Goal: Book appointment/travel/reservation

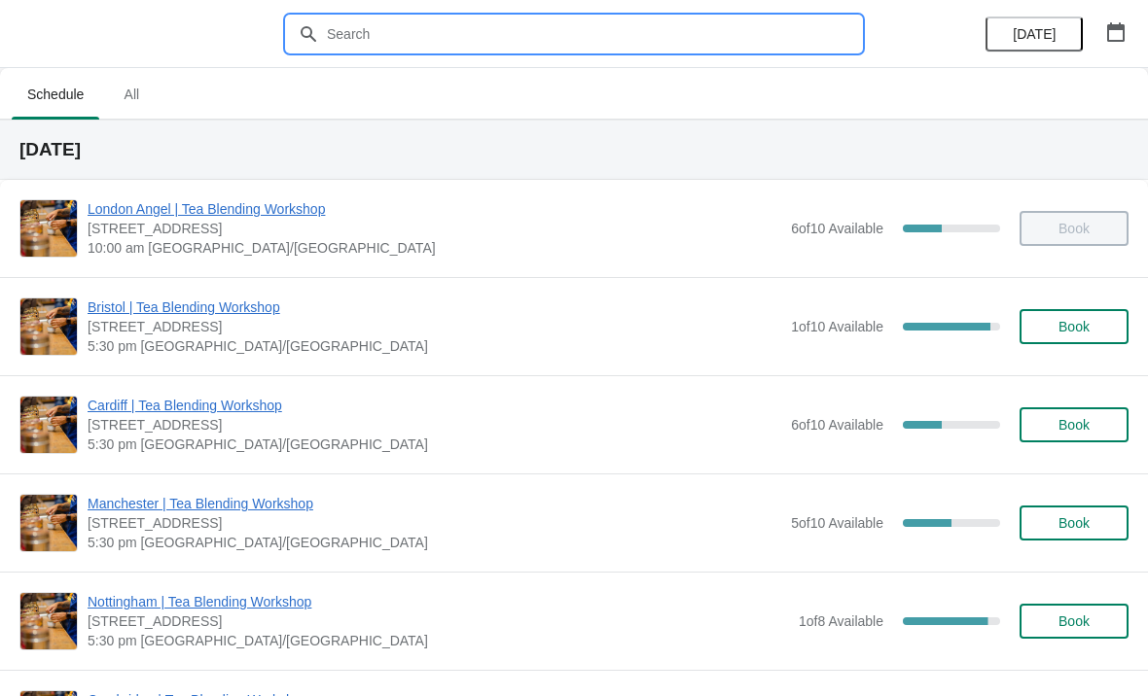
click at [367, 17] on input "text" at bounding box center [593, 34] width 535 height 35
type input "Christmas"
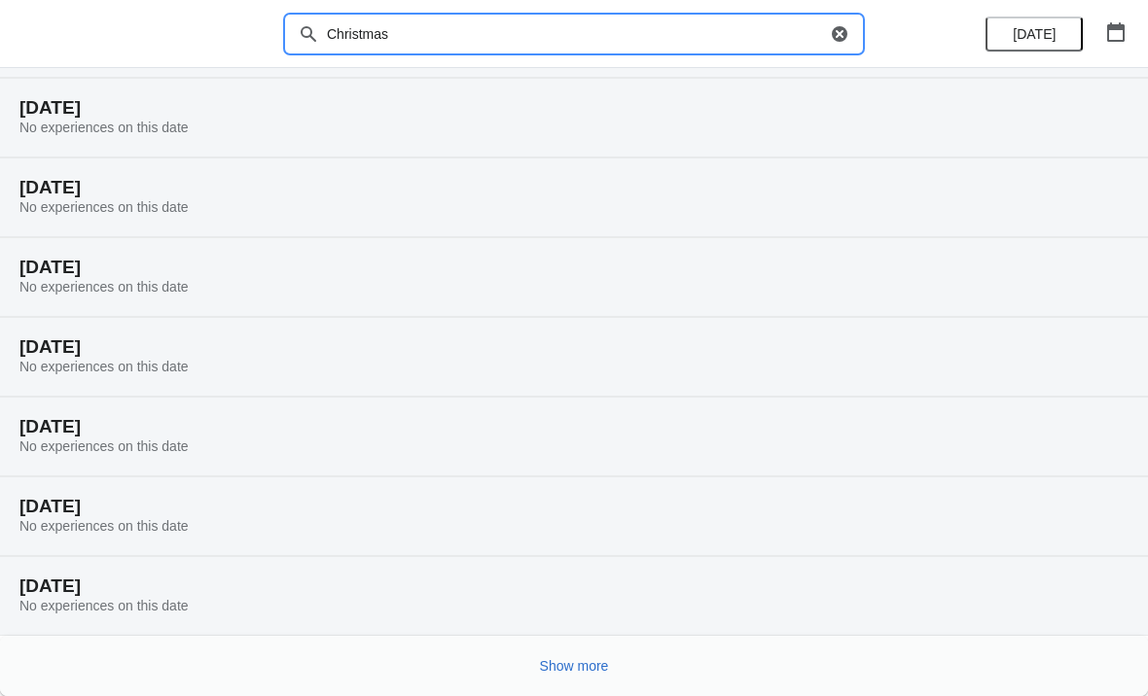
scroll to position [122, 0]
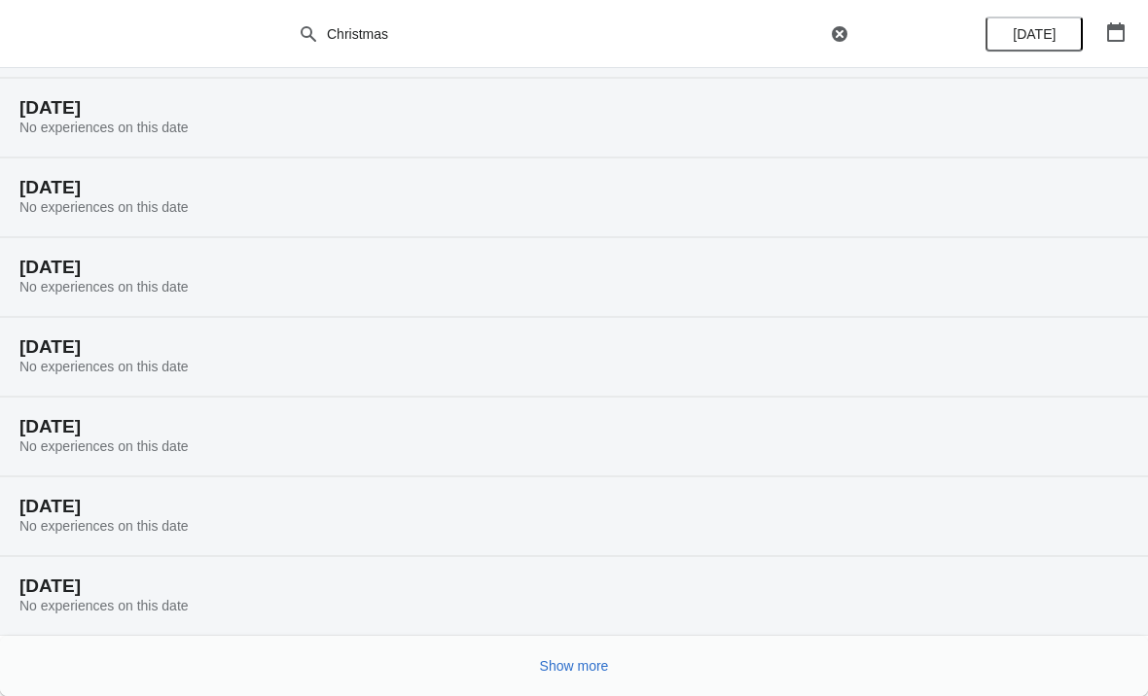
click at [1108, 36] on icon "button" at bounding box center [1116, 31] width 18 height 19
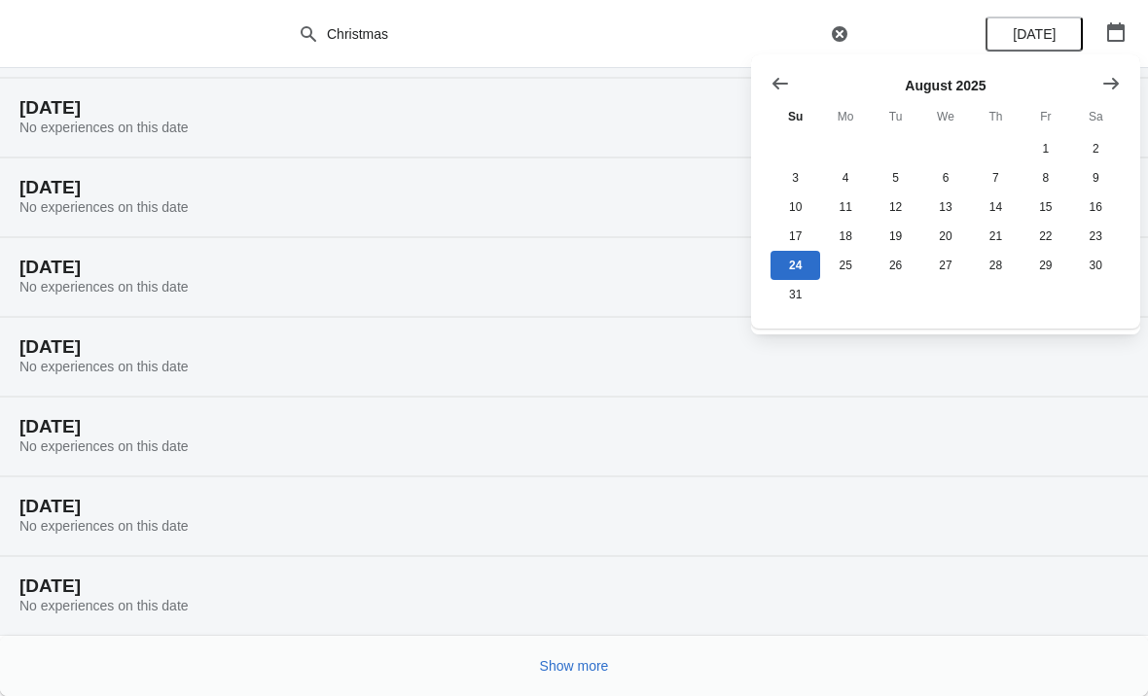
click at [1121, 87] on button "Show next month, September 2025" at bounding box center [1110, 83] width 35 height 35
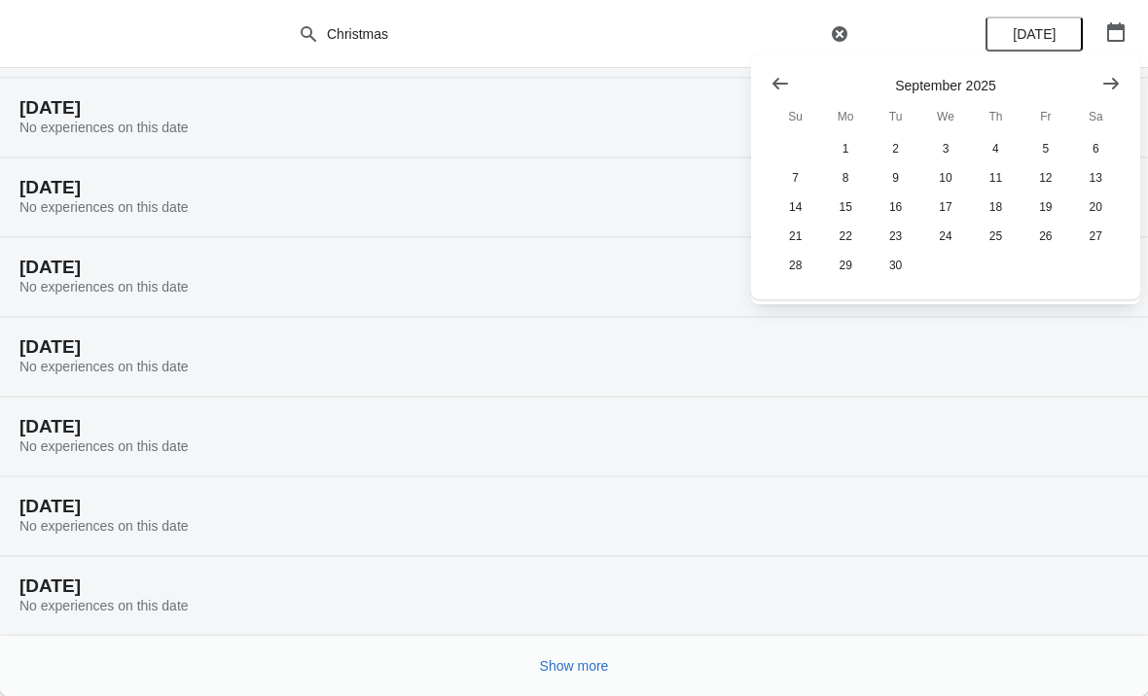
click at [1124, 86] on button "Show next month, October 2025" at bounding box center [1110, 83] width 35 height 35
click at [1117, 82] on icon "Show next month, November 2025" at bounding box center [1111, 83] width 16 height 12
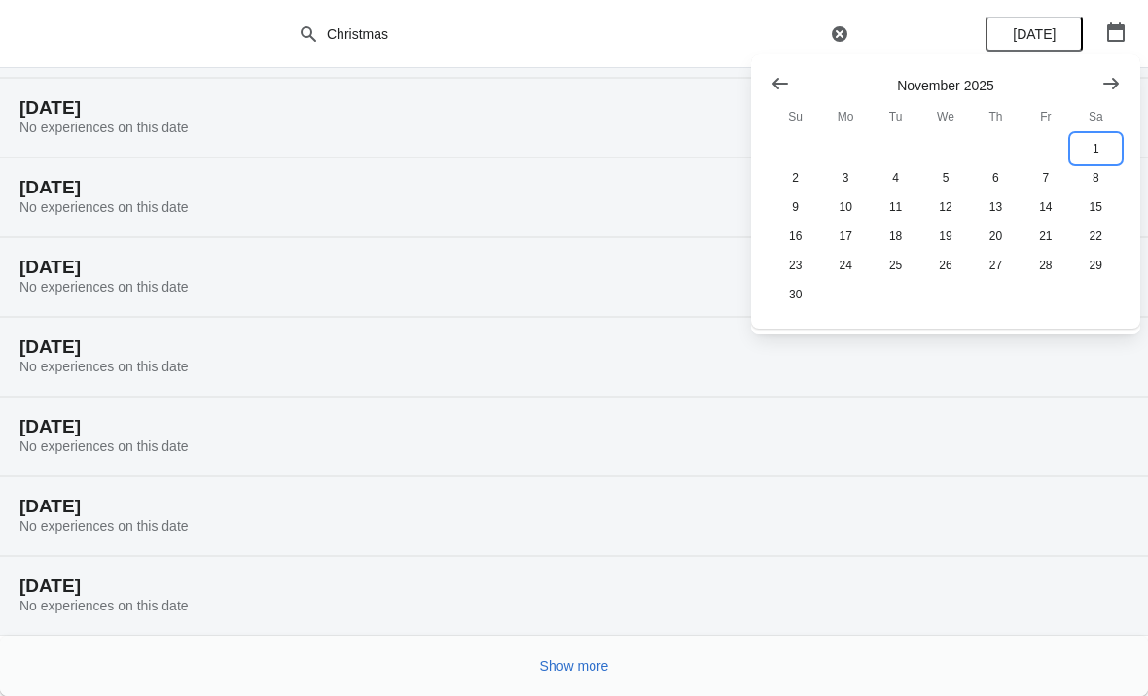
click at [1101, 146] on button "1" at bounding box center [1096, 148] width 50 height 29
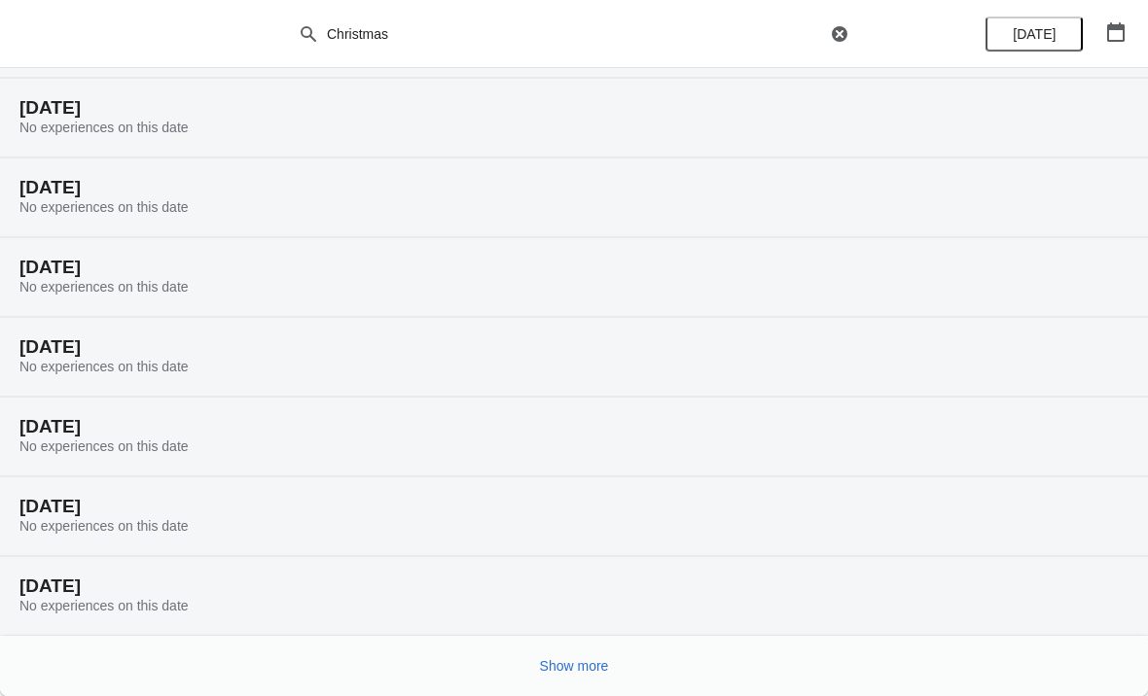
click at [579, 674] on span "Show more" at bounding box center [574, 667] width 69 height 16
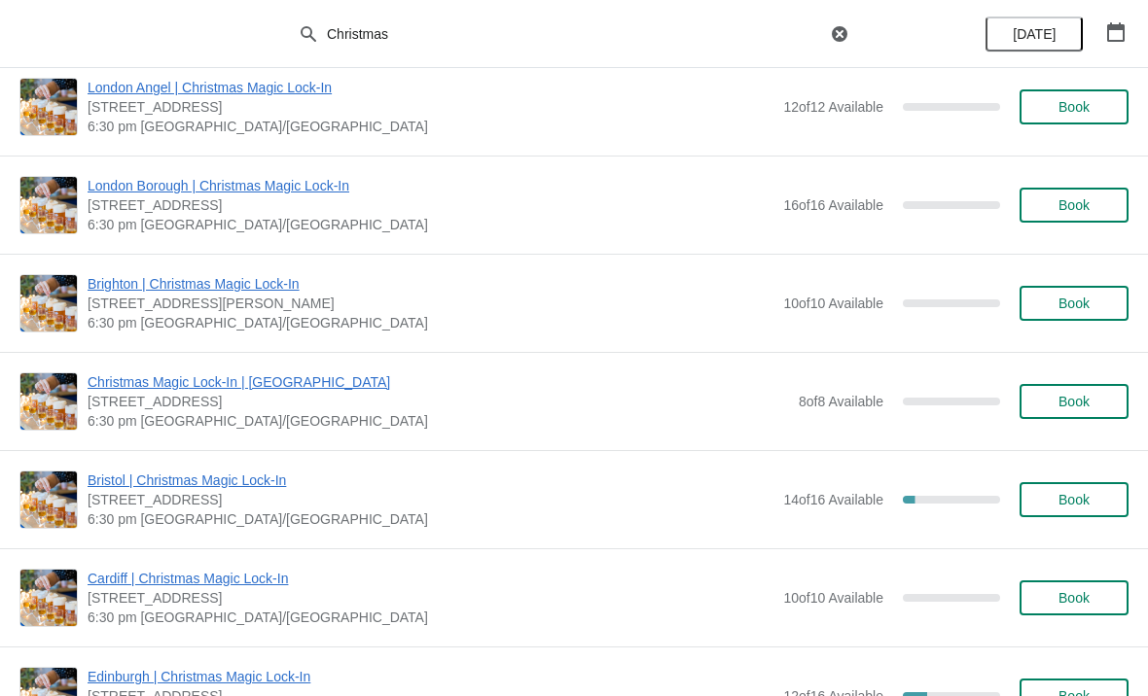
scroll to position [1080, 0]
click at [1058, 499] on span "Book" at bounding box center [1073, 499] width 31 height 16
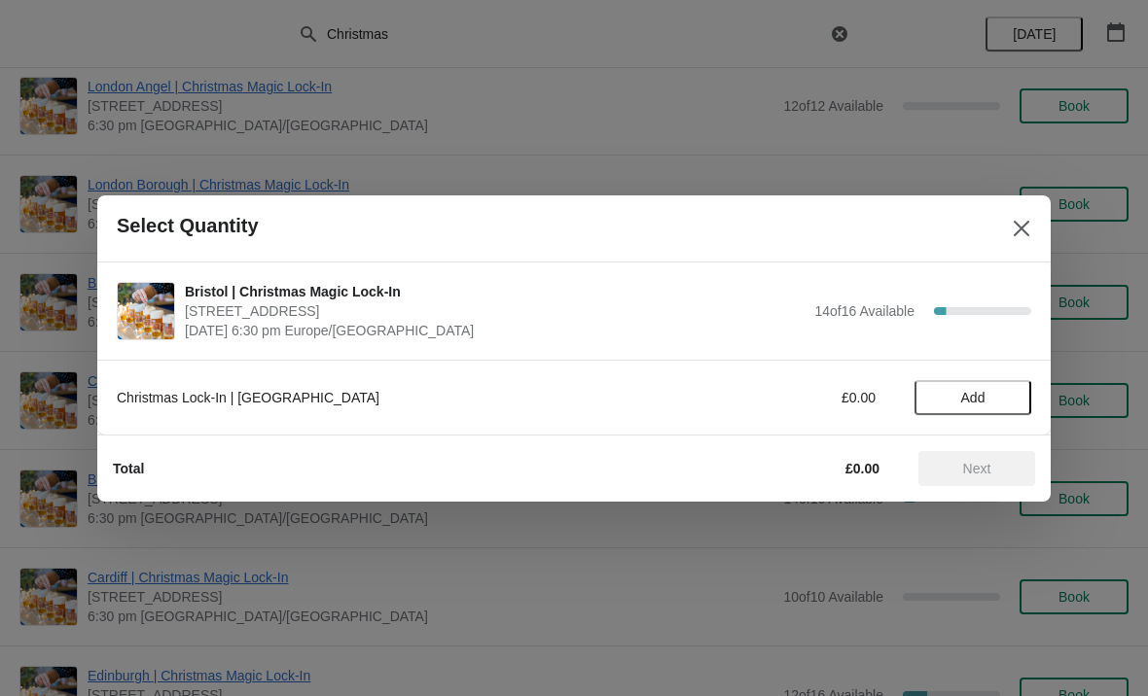
click at [961, 406] on span "Add" at bounding box center [973, 398] width 24 height 16
click at [999, 395] on icon at bounding box center [1006, 397] width 20 height 20
click at [1002, 390] on icon at bounding box center [1006, 397] width 20 height 20
click at [1014, 401] on icon at bounding box center [1006, 397] width 20 height 20
click at [955, 465] on span "Next" at bounding box center [977, 469] width 86 height 16
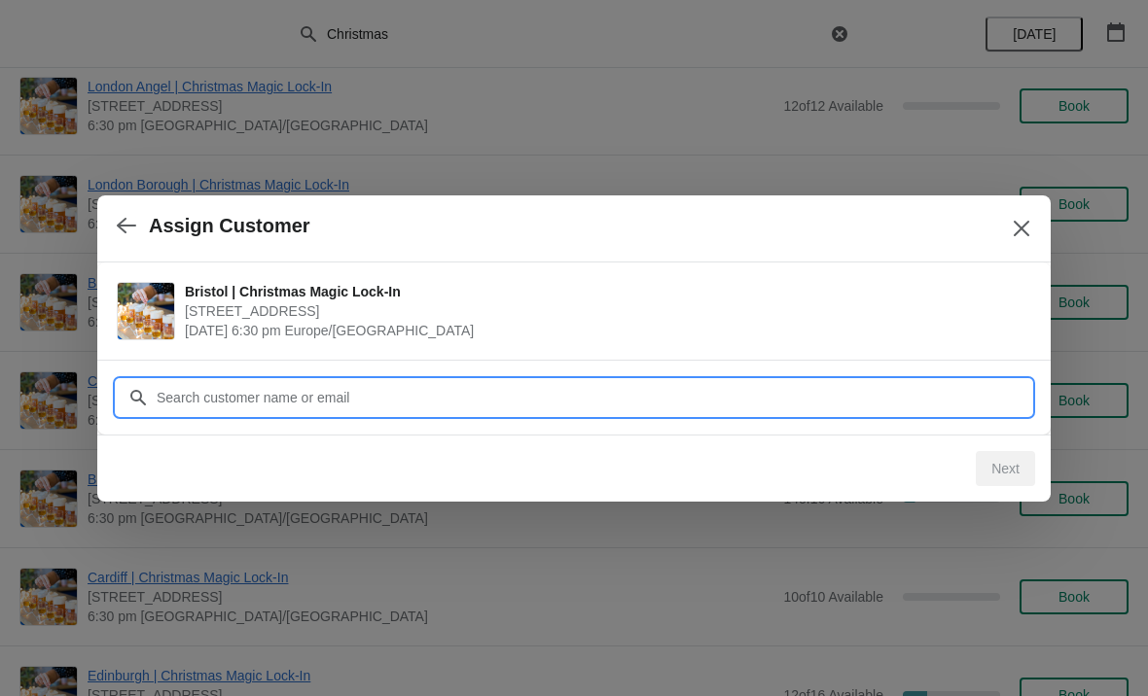
click at [209, 394] on input "Customer" at bounding box center [593, 397] width 875 height 35
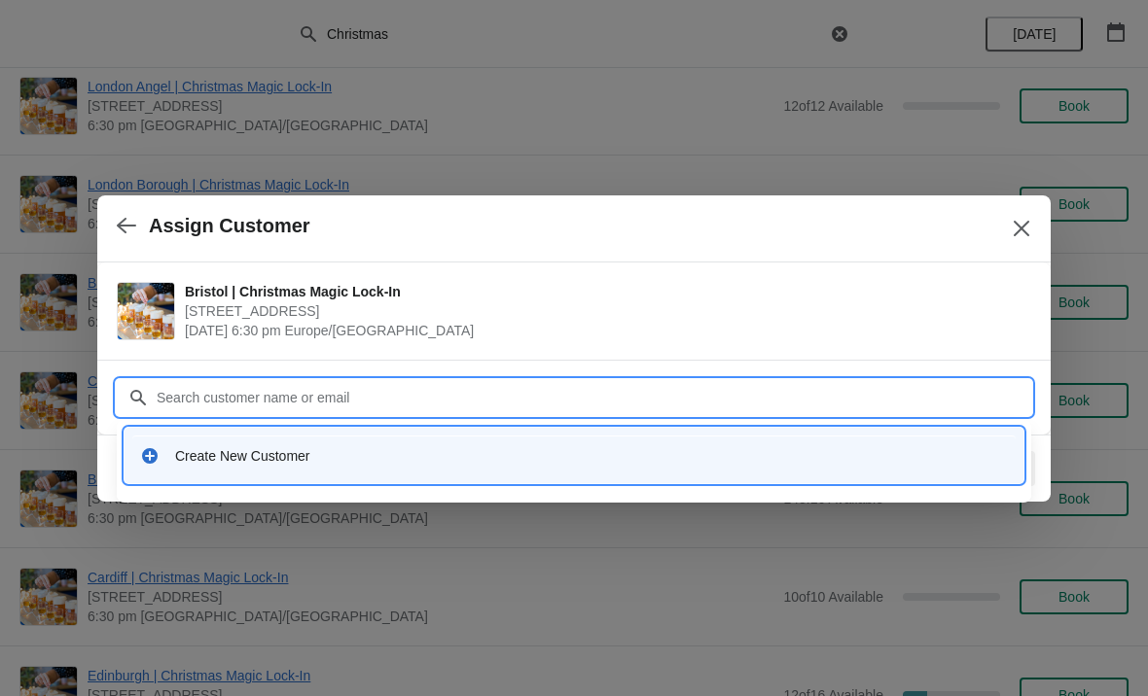
click at [189, 459] on div "Create New Customer" at bounding box center [591, 455] width 833 height 19
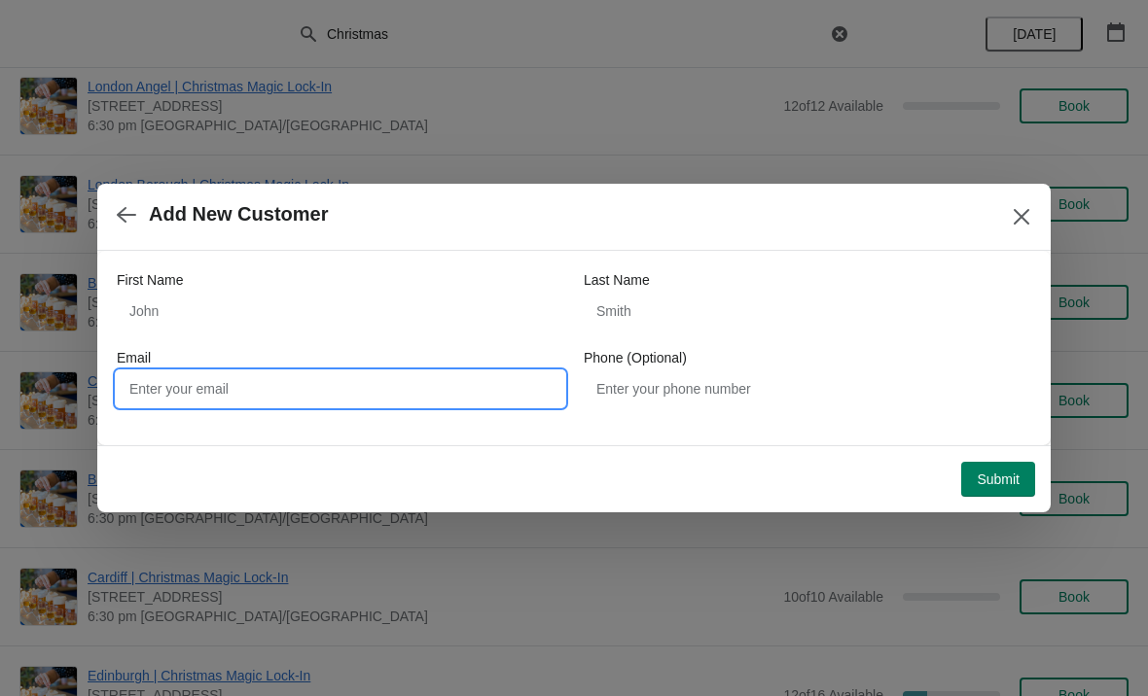
click at [374, 385] on input "Email" at bounding box center [340, 389] width 447 height 35
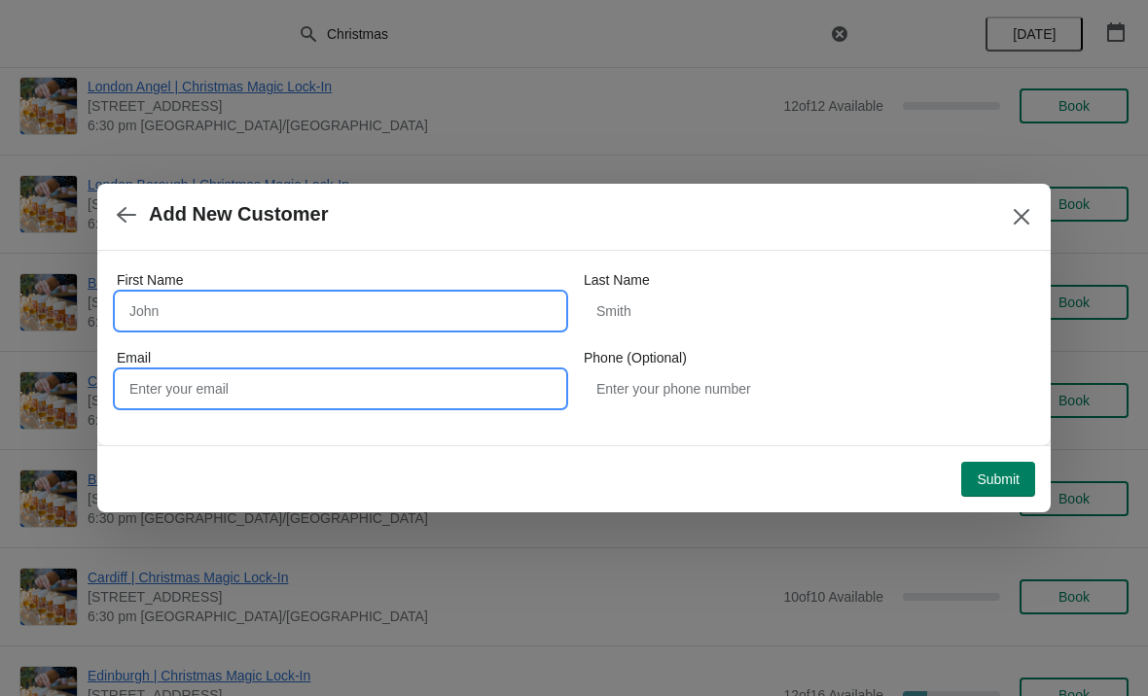
click at [306, 304] on input "First Name" at bounding box center [340, 311] width 447 height 35
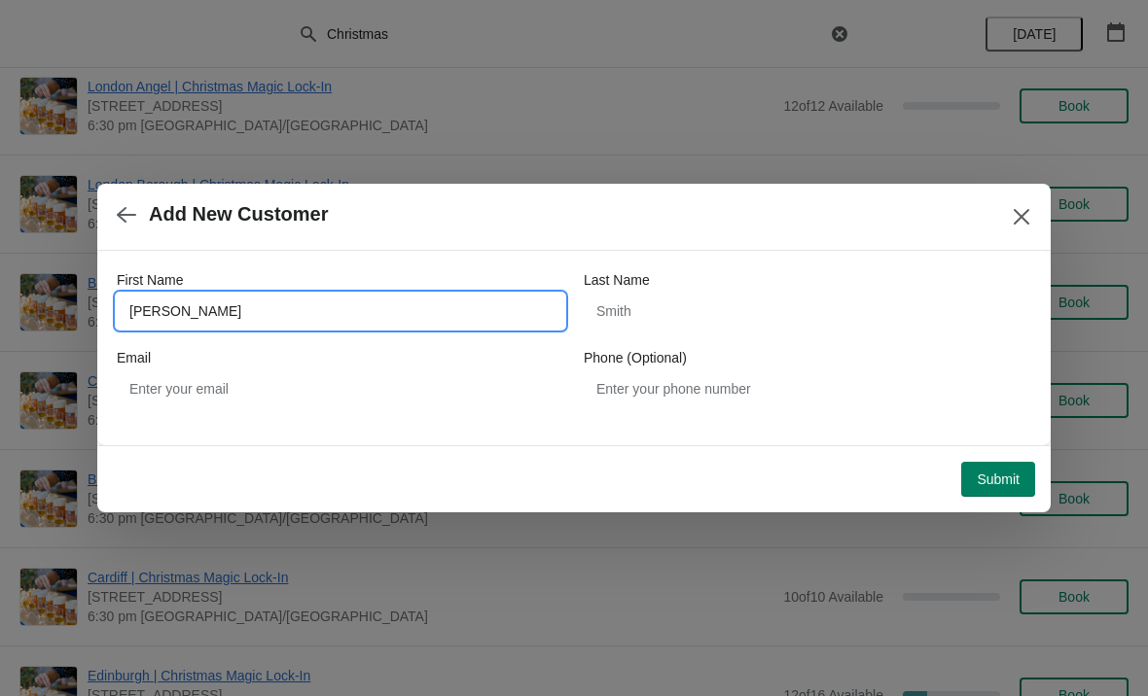
type input "[PERSON_NAME]"
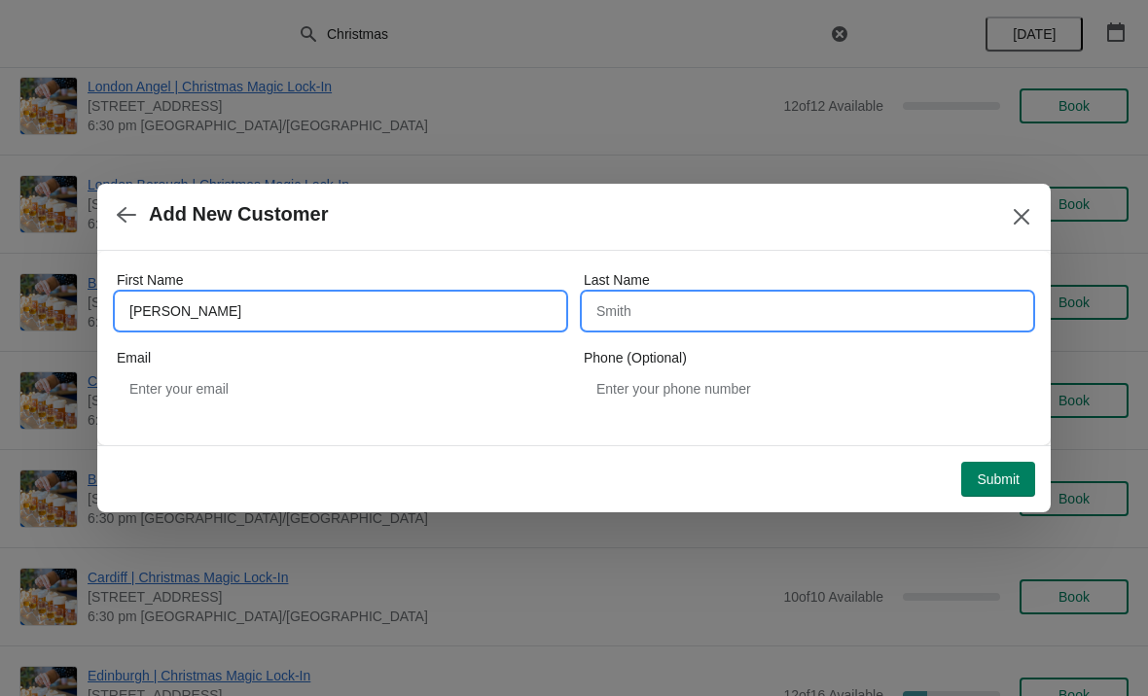
click at [673, 302] on input "Last Name" at bounding box center [807, 311] width 447 height 35
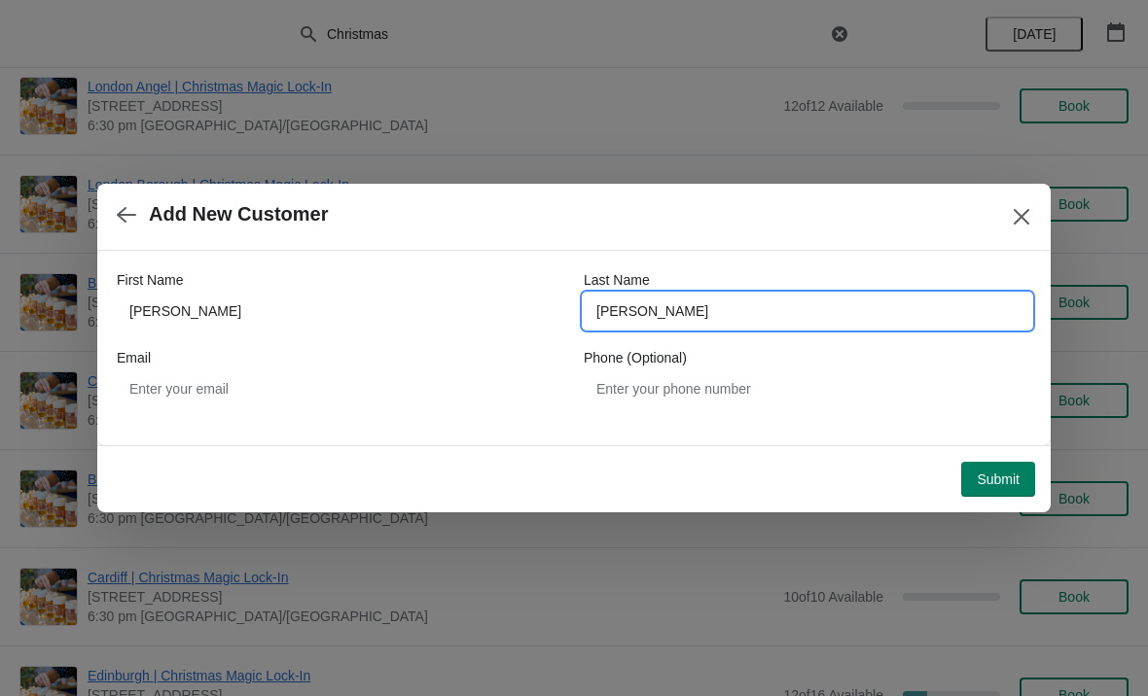
type input "[PERSON_NAME]"
click at [400, 365] on div "Email" at bounding box center [340, 357] width 447 height 19
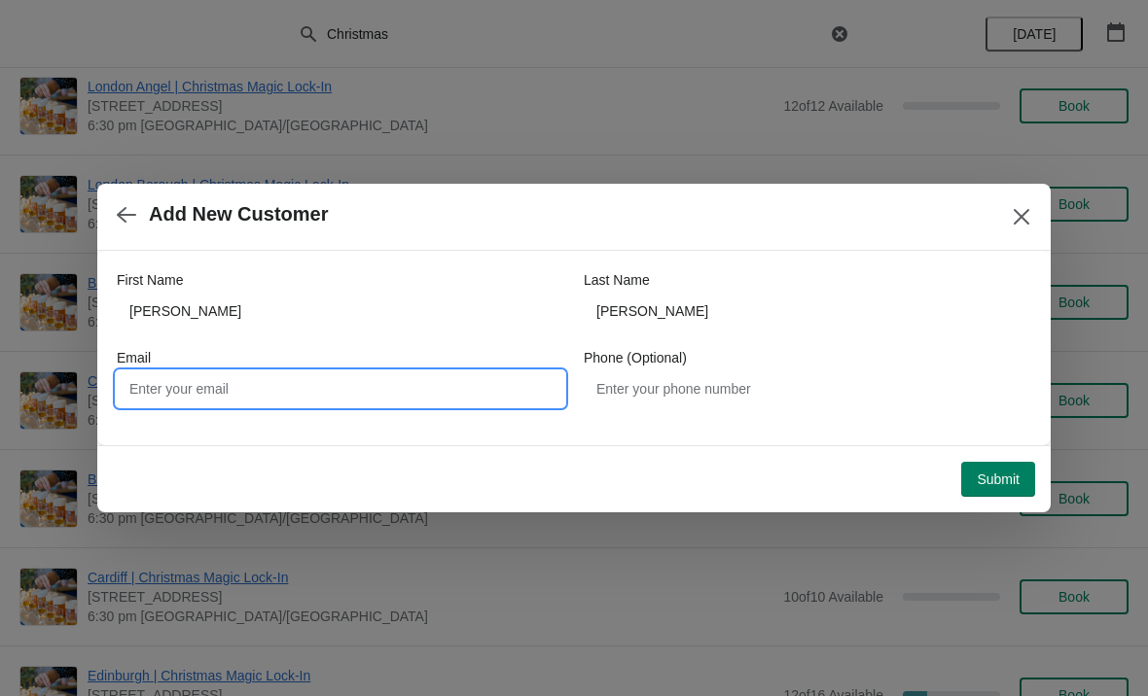
click at [256, 380] on input "Email" at bounding box center [340, 389] width 447 height 35
type input "[PERSON_NAME][EMAIL_ADDRESS][PERSON_NAME][DOMAIN_NAME]"
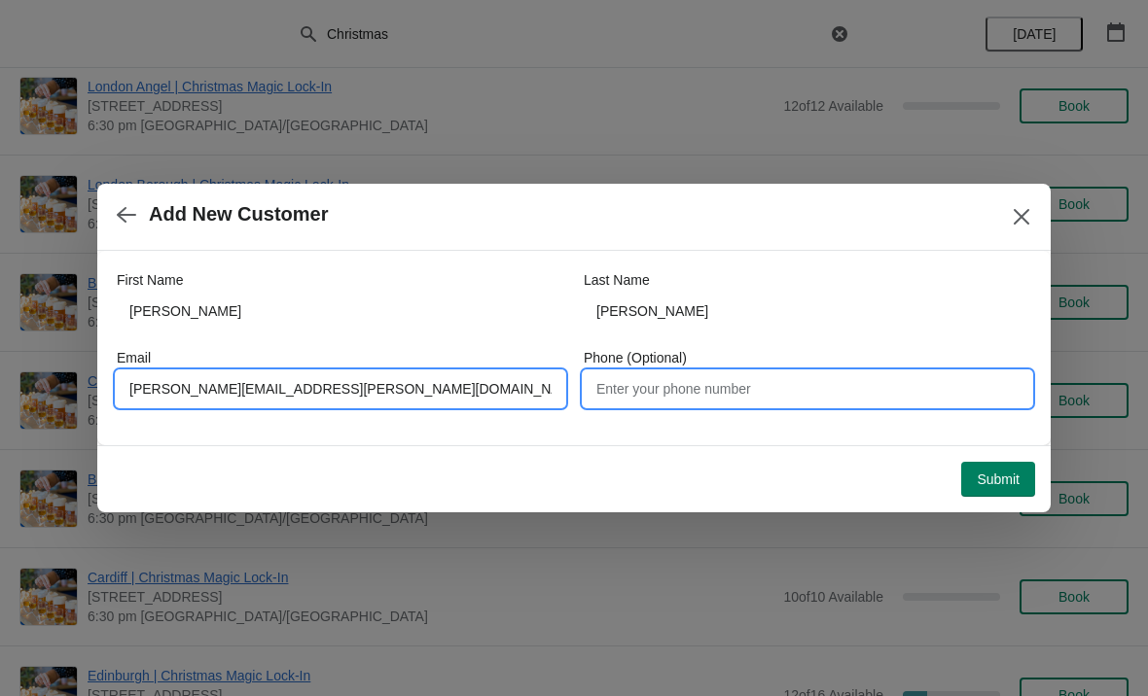
click at [722, 392] on input "Phone (Optional)" at bounding box center [807, 389] width 447 height 35
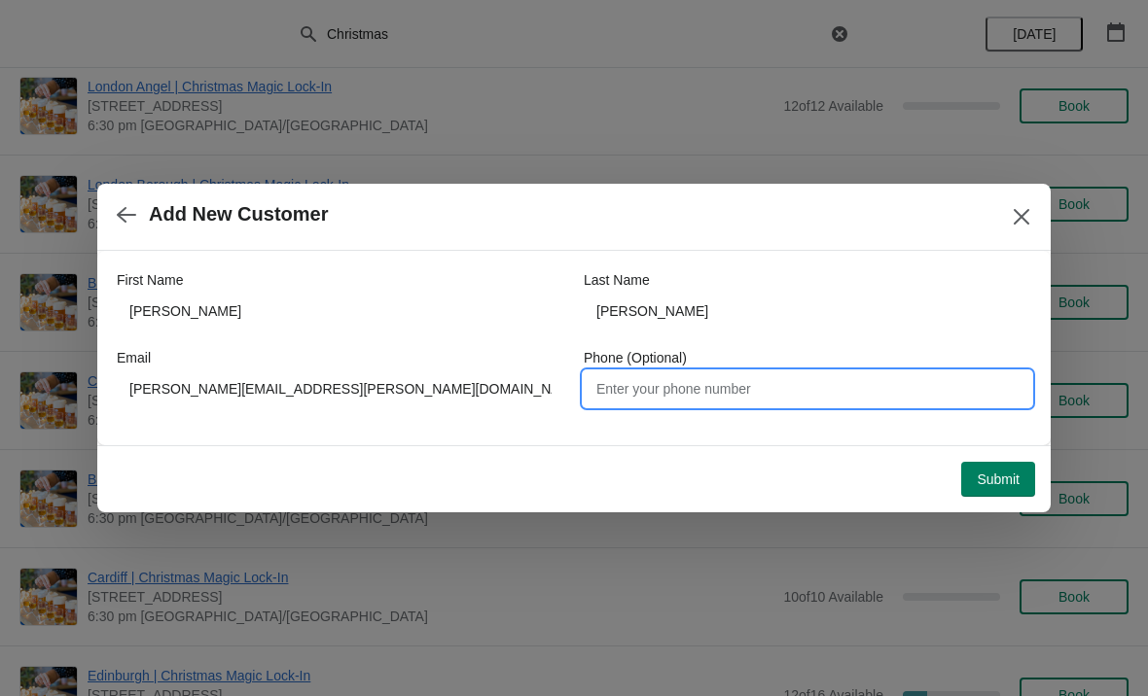
click at [1016, 483] on span "Submit" at bounding box center [998, 480] width 43 height 16
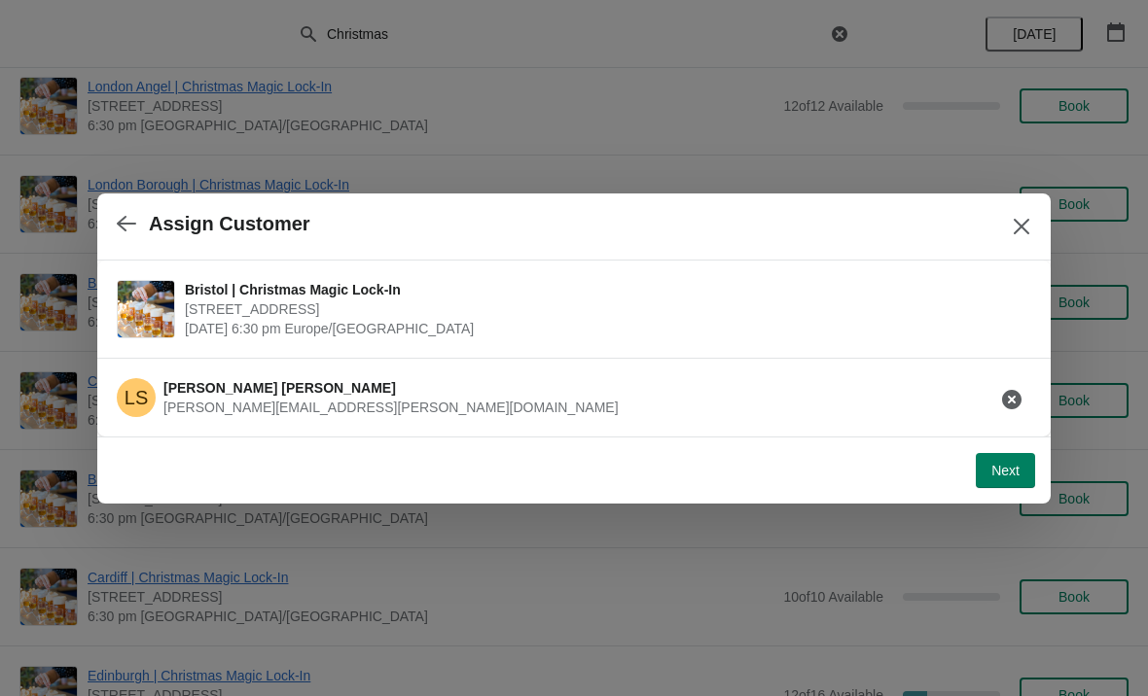
click at [1008, 473] on span "Next" at bounding box center [1005, 471] width 28 height 16
select select "No"
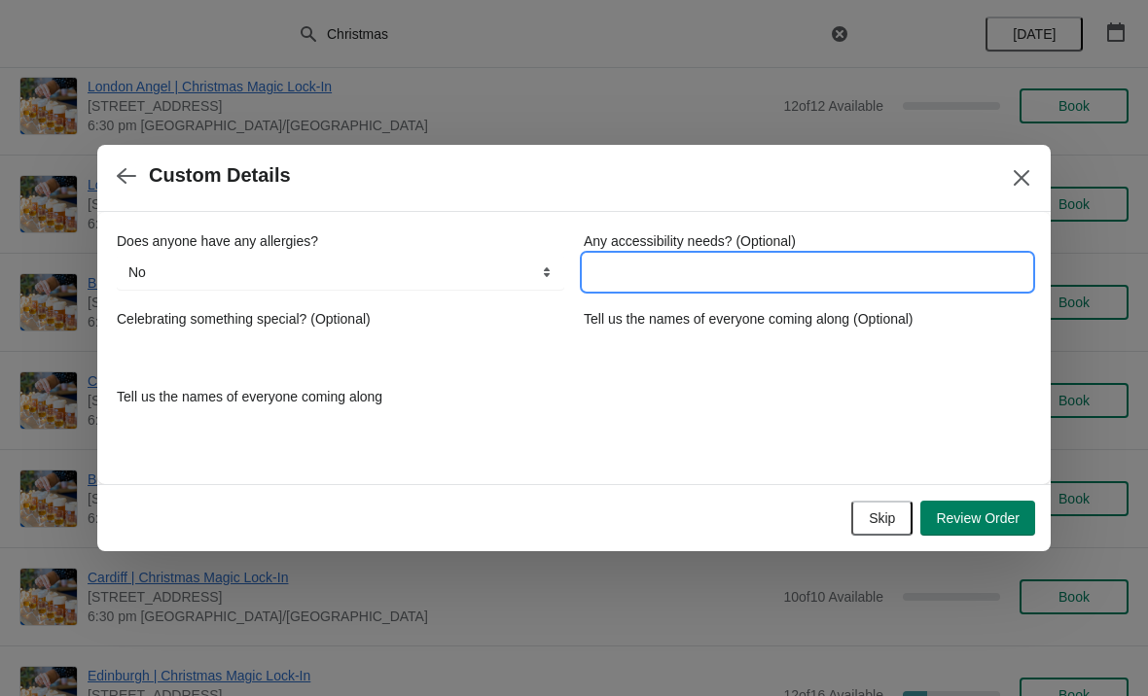
click at [725, 259] on input "Any accessibility needs? (Optional)" at bounding box center [807, 272] width 447 height 35
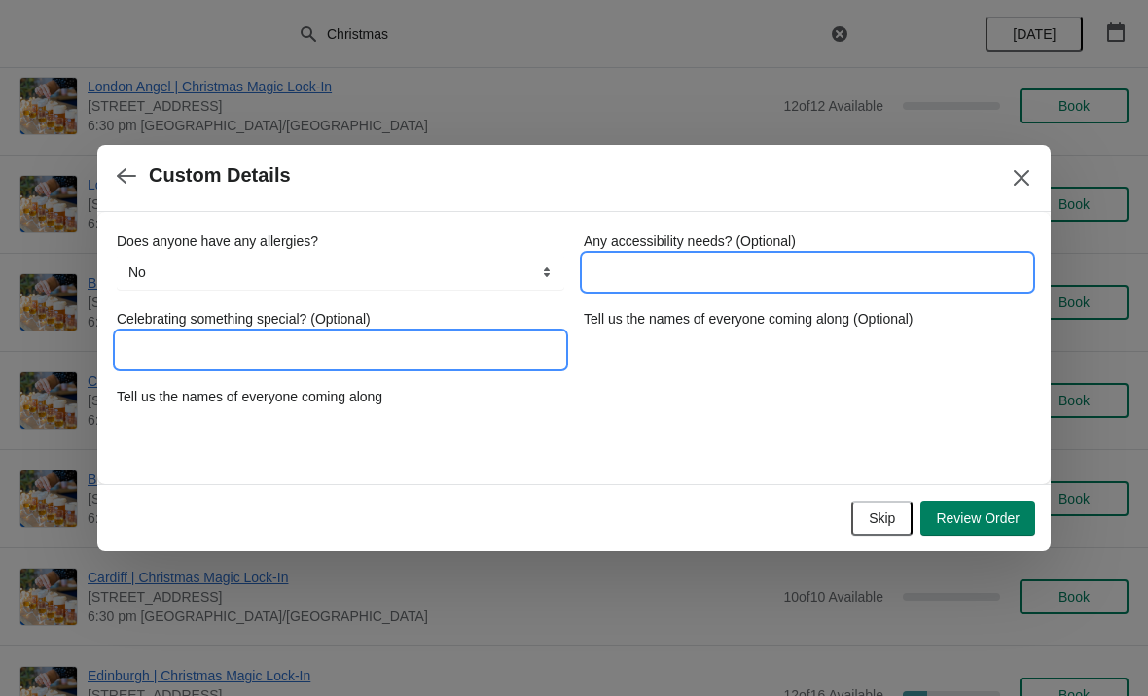
click at [382, 347] on input "Celebrating something special? (Optional)" at bounding box center [340, 350] width 447 height 35
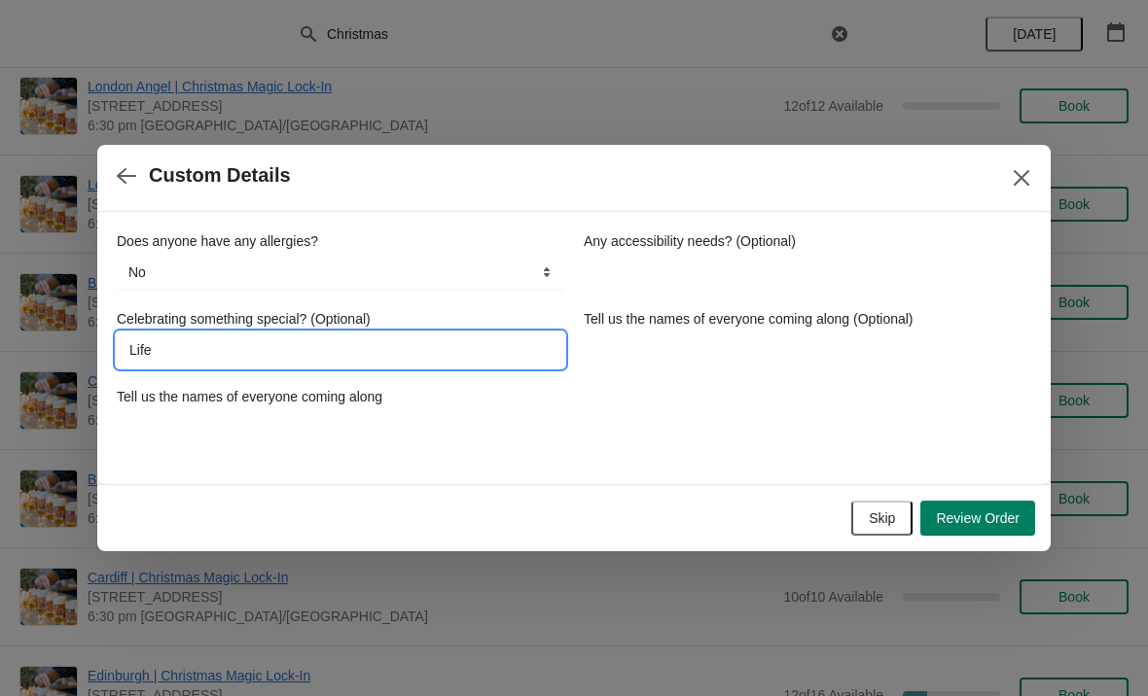
type input "Life"
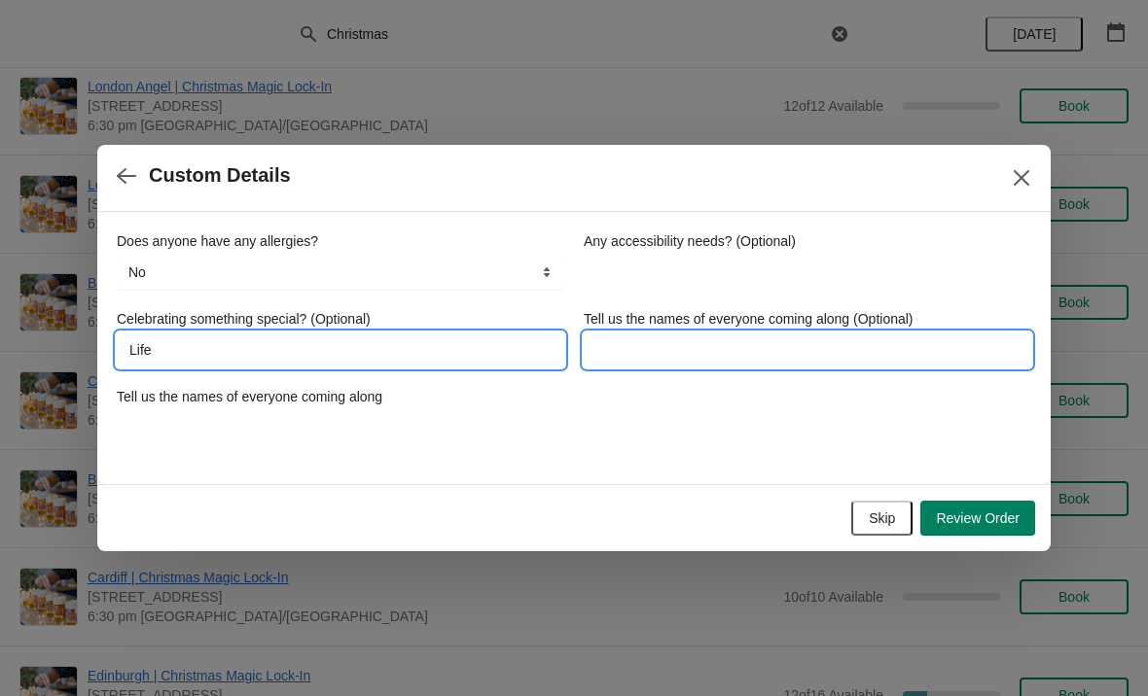
click at [761, 362] on input "Tell us the names of everyone coming along (Optional)" at bounding box center [807, 350] width 447 height 35
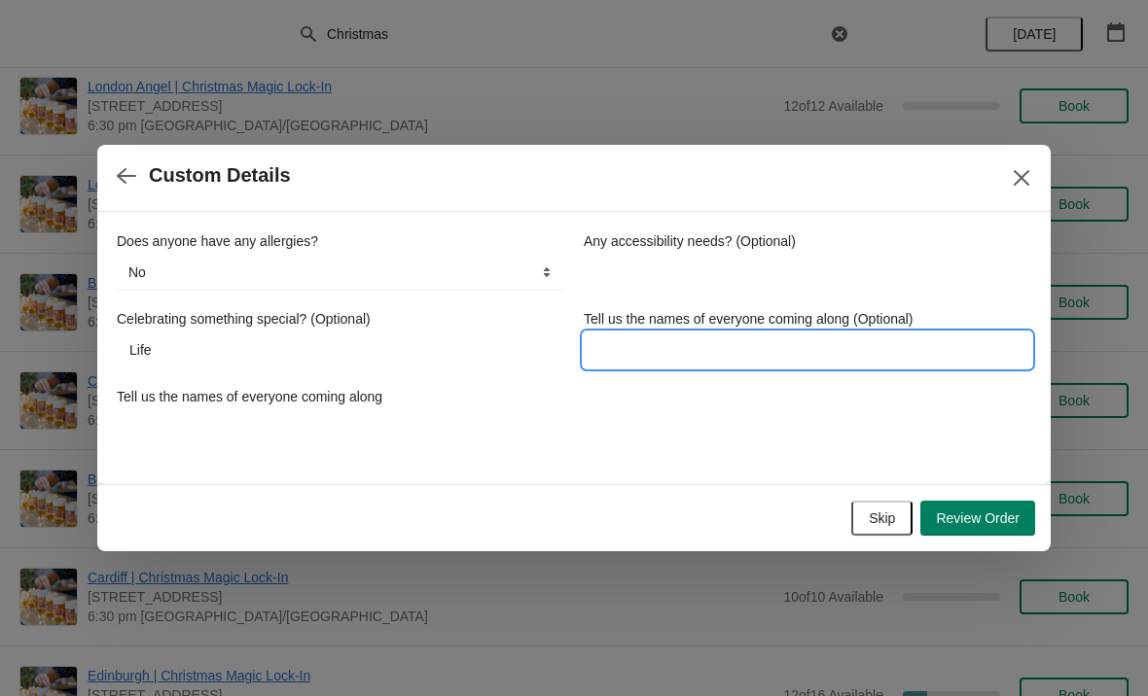
type input "S"
type input "So"
type input "Sop"
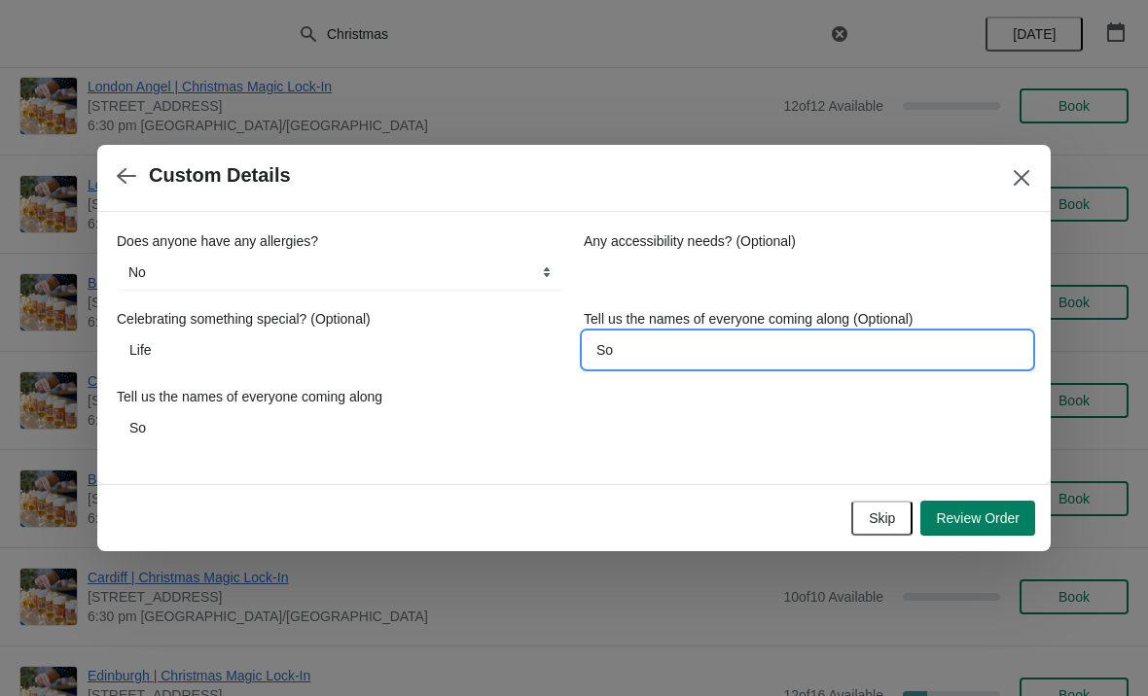
type input "Sop"
type input "Soph"
type input "Sophi"
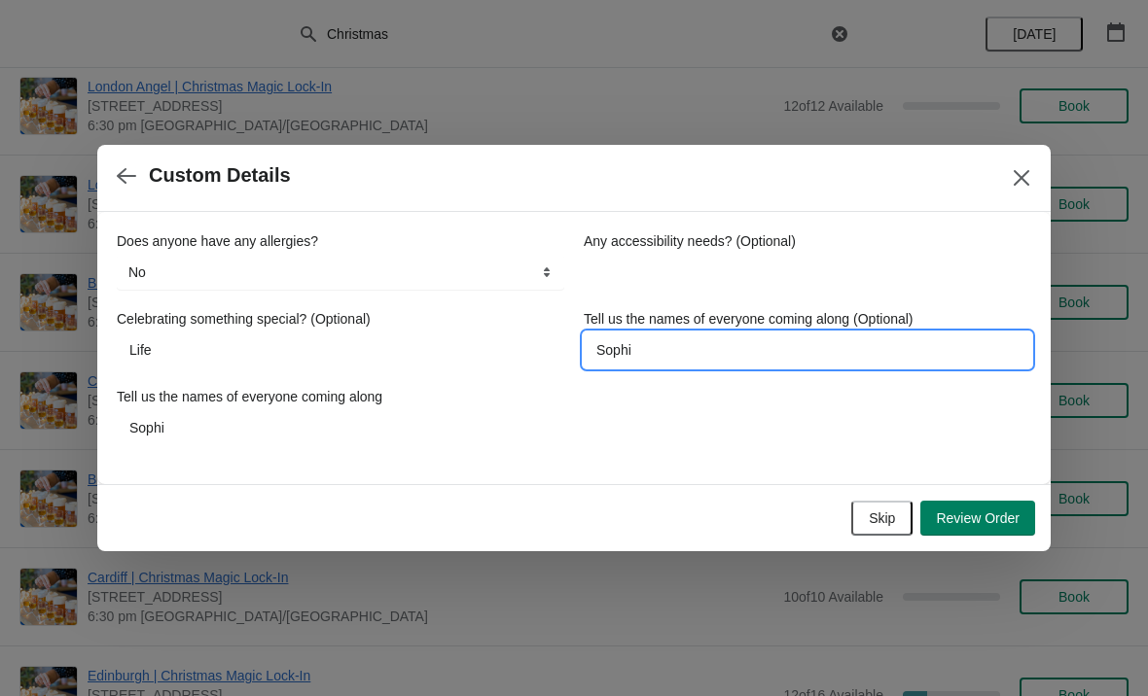
type input "[PERSON_NAME]"
type input "[PERSON_NAME],"
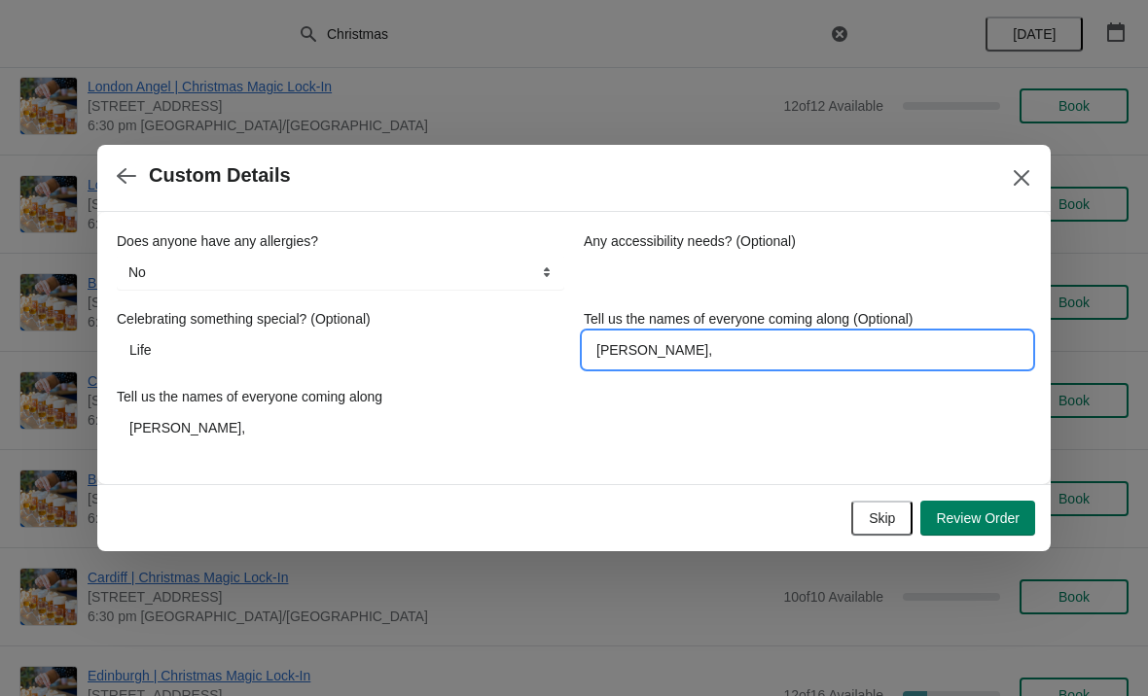
type input "[PERSON_NAME],"
type input "Sophia, L"
type input "[PERSON_NAME]"
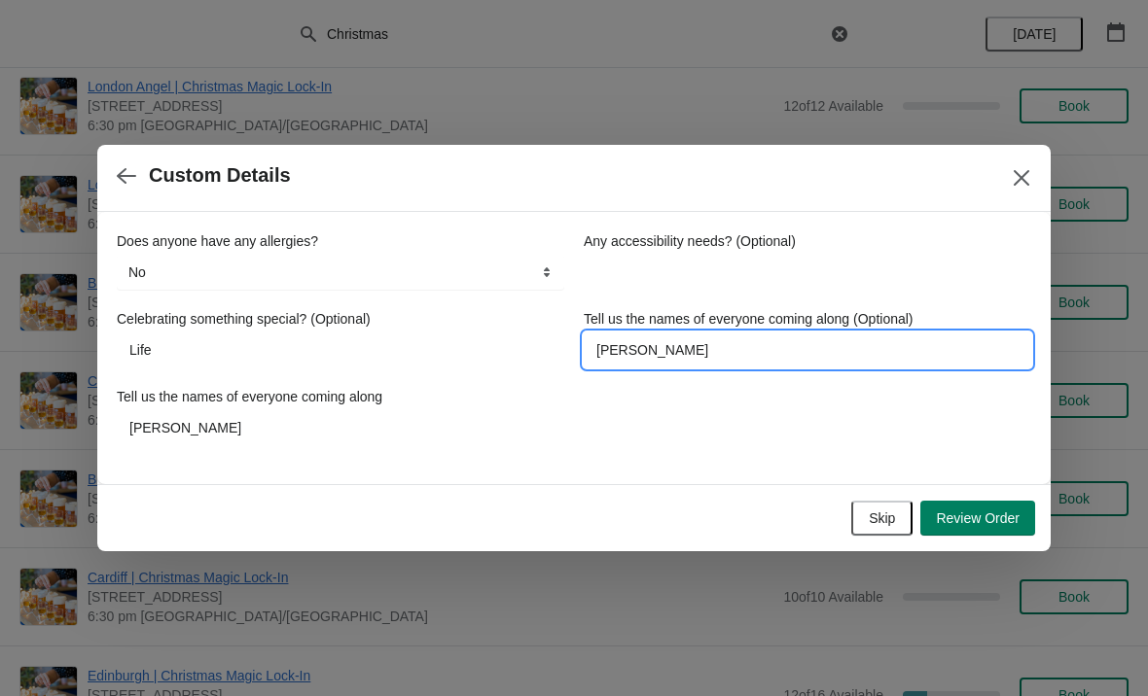
type input "[PERSON_NAME]"
type input "[PERSON_NAME], [PERSON_NAME]"
type input "[PERSON_NAME],"
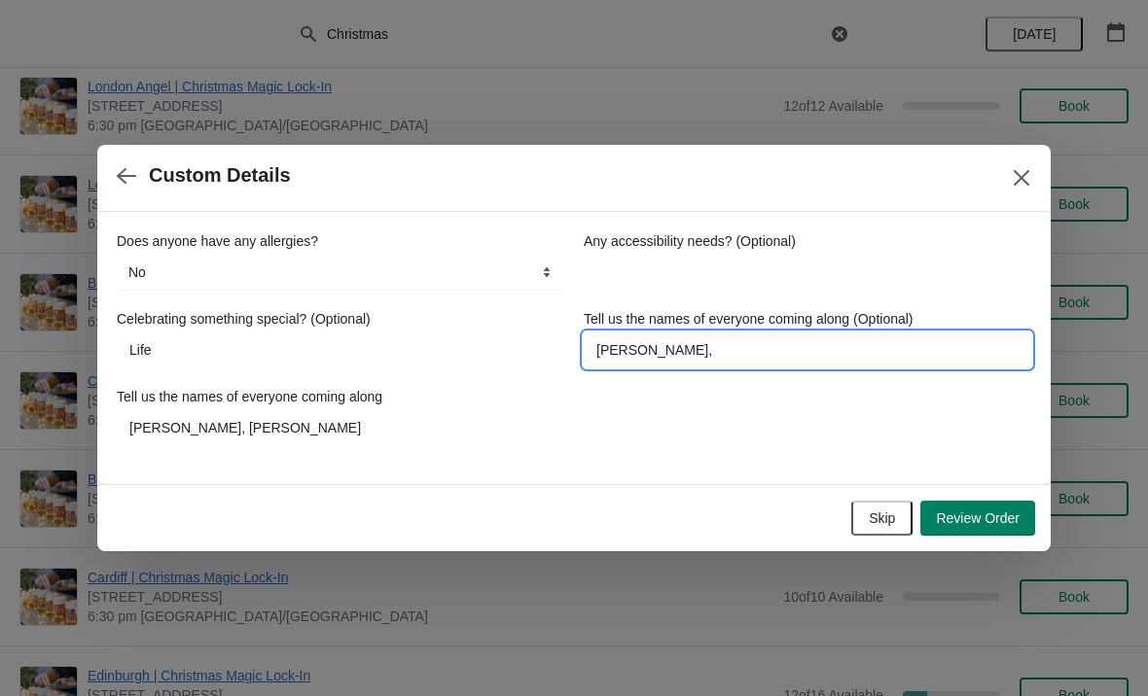
type input "[PERSON_NAME],"
type input "[PERSON_NAME], A"
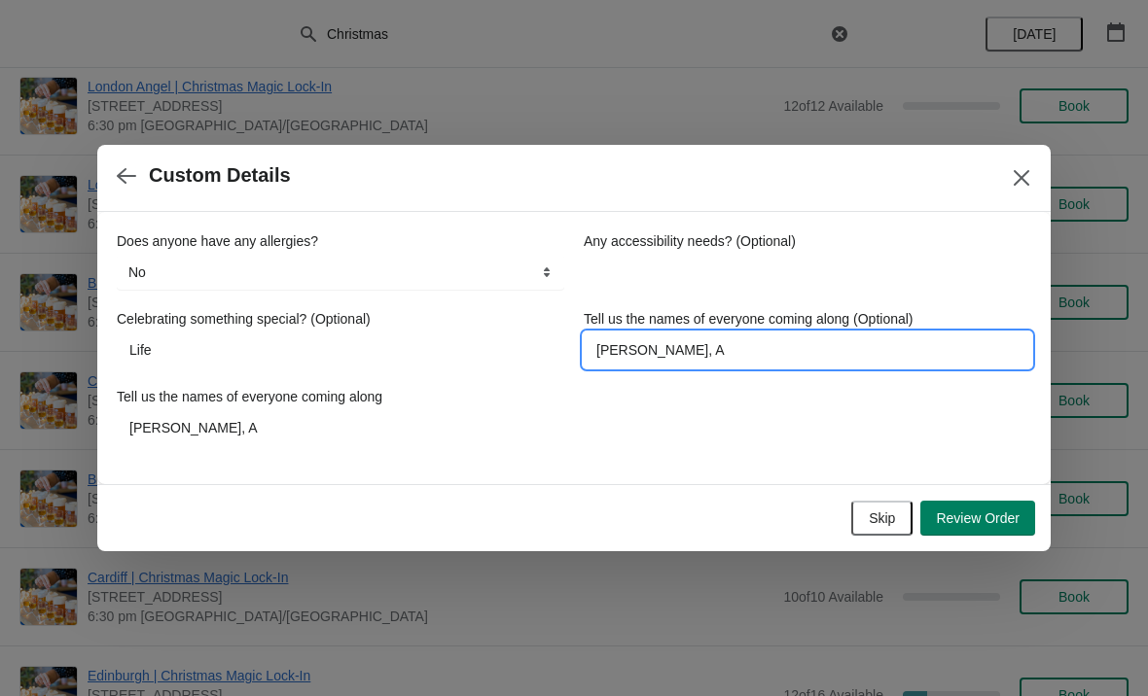
type input "[PERSON_NAME], An"
type input "[PERSON_NAME]"
type input "[PERSON_NAME], [PERSON_NAME]!"
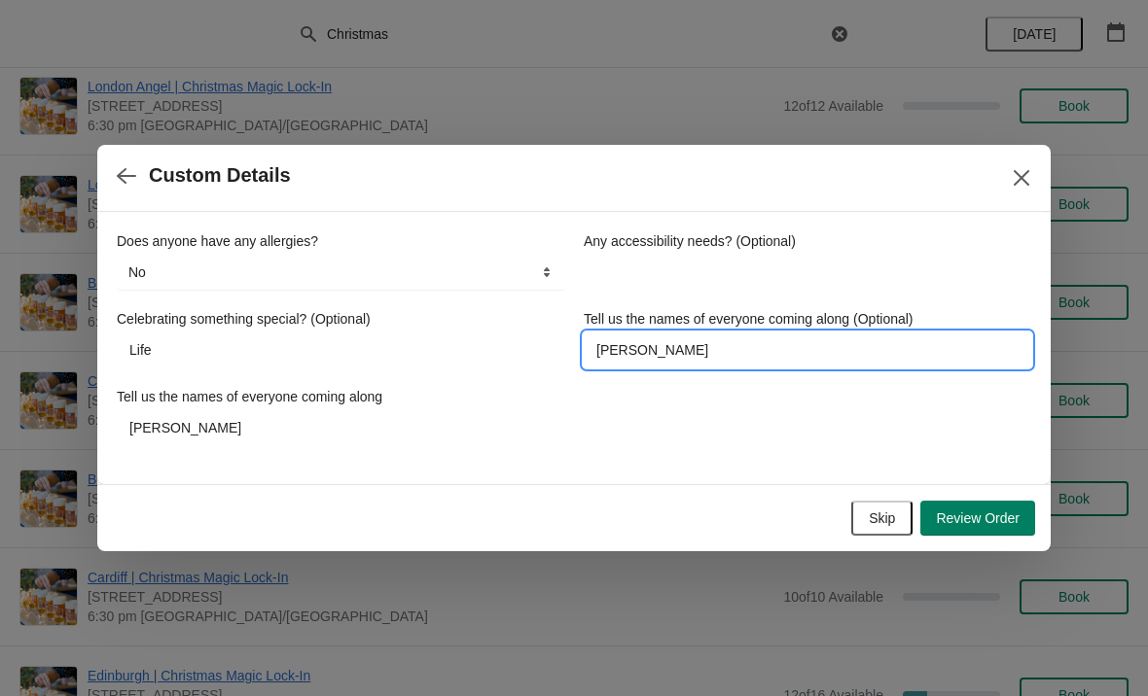
type input "[PERSON_NAME], [PERSON_NAME]!"
type input "[PERSON_NAME]"
type input "[PERSON_NAME], [PERSON_NAME], [PERSON_NAME],"
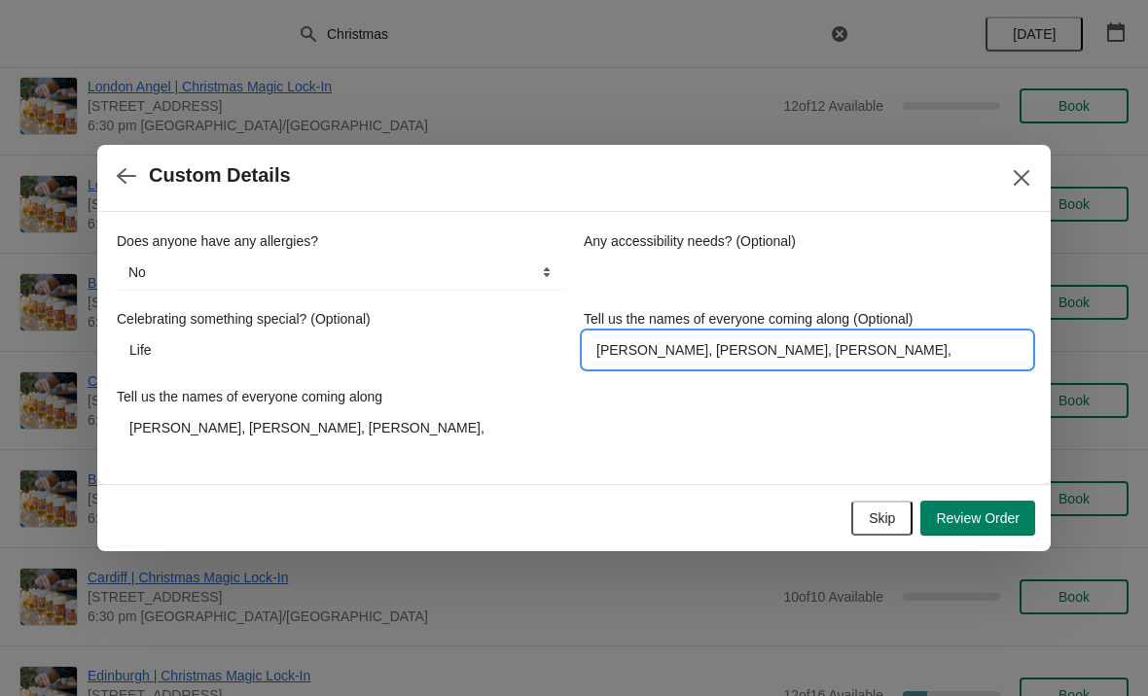
type input "[PERSON_NAME], [PERSON_NAME],M"
type input "[PERSON_NAME], [PERSON_NAME],Ma"
type input "[PERSON_NAME], [PERSON_NAME],Mar"
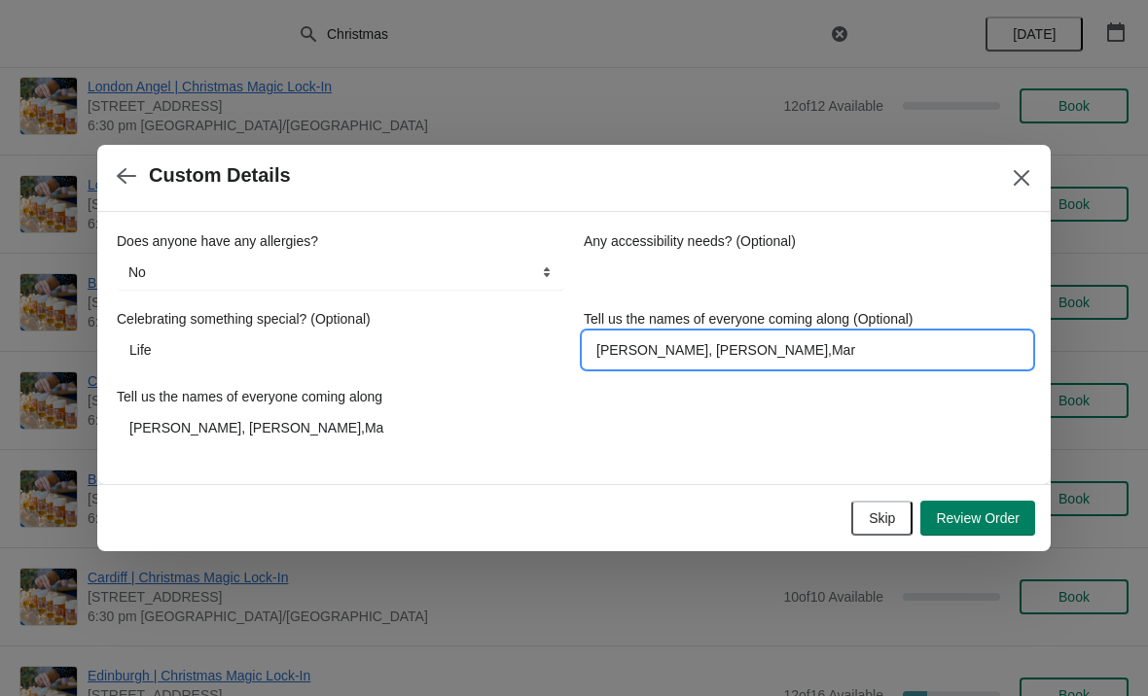
type input "[PERSON_NAME], [PERSON_NAME],Mar"
type input "[PERSON_NAME], [PERSON_NAME], [PERSON_NAME],[PERSON_NAME]"
type input "[PERSON_NAME], [PERSON_NAME],[PERSON_NAME]"
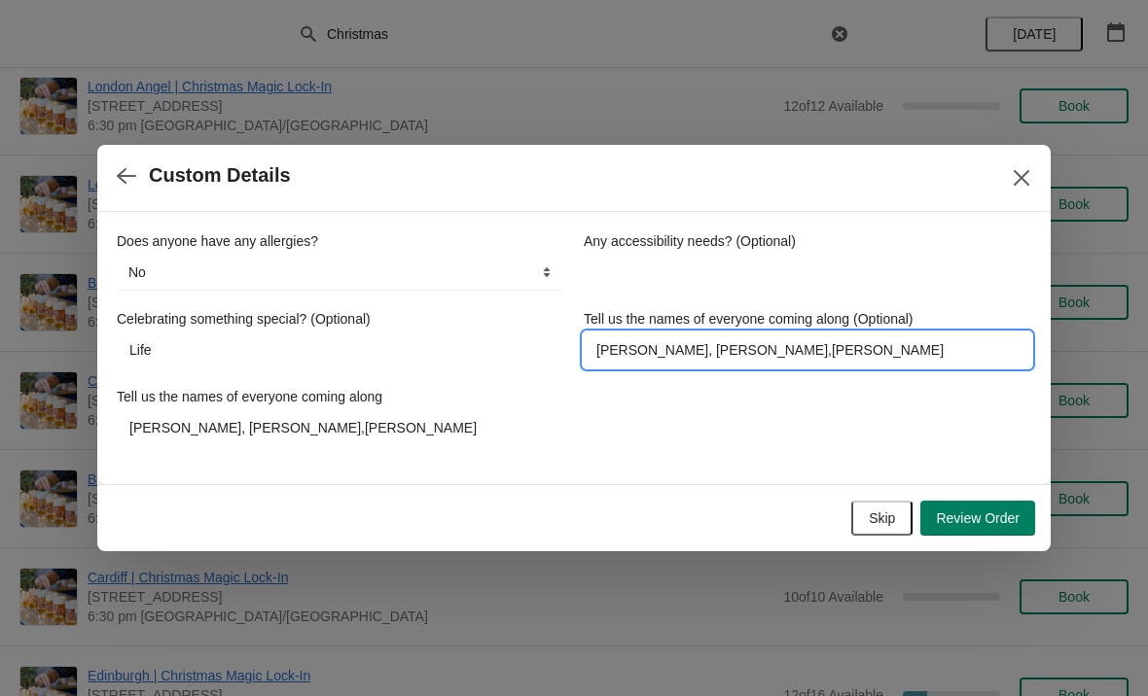
click at [718, 349] on input "[PERSON_NAME], [PERSON_NAME],[PERSON_NAME]" at bounding box center [807, 350] width 447 height 35
type input "[PERSON_NAME], [PERSON_NAME], [PERSON_NAME]"
click at [993, 507] on button "Review Order" at bounding box center [977, 518] width 115 height 35
